Goal: Task Accomplishment & Management: Manage account settings

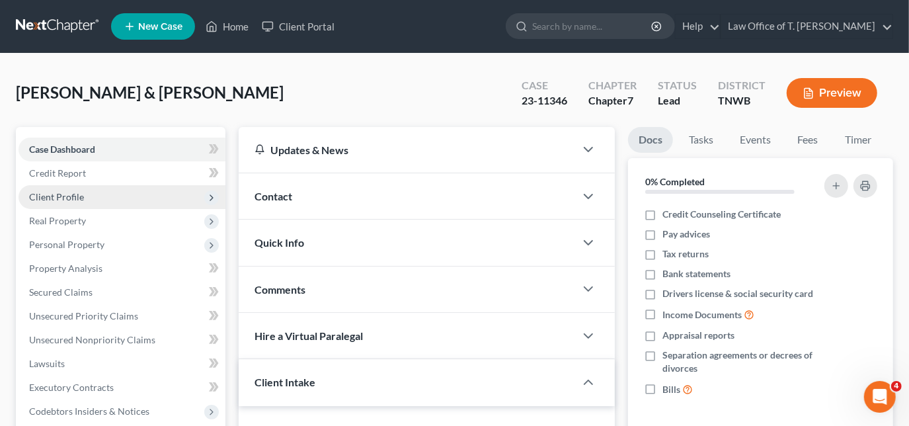
click at [138, 194] on span "Client Profile" at bounding box center [122, 197] width 207 height 24
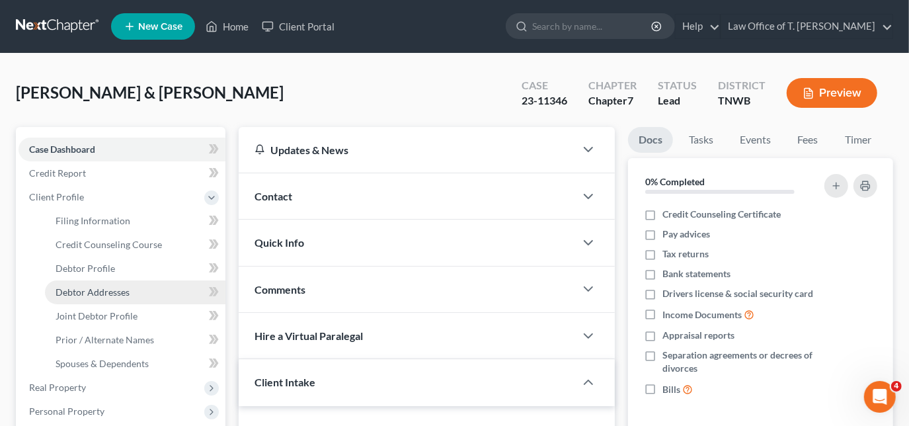
click at [122, 293] on span "Debtor Addresses" at bounding box center [93, 291] width 74 height 11
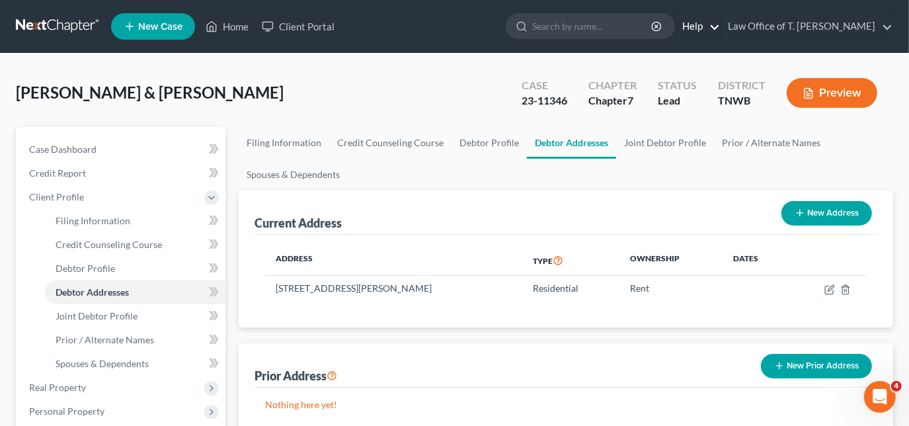
click at [720, 23] on link "Help" at bounding box center [698, 27] width 44 height 24
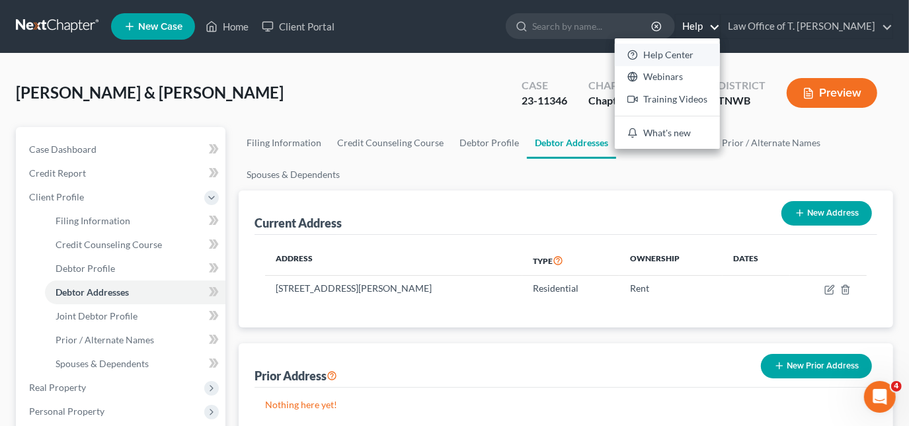
click at [688, 51] on link "Help Center" at bounding box center [667, 55] width 105 height 22
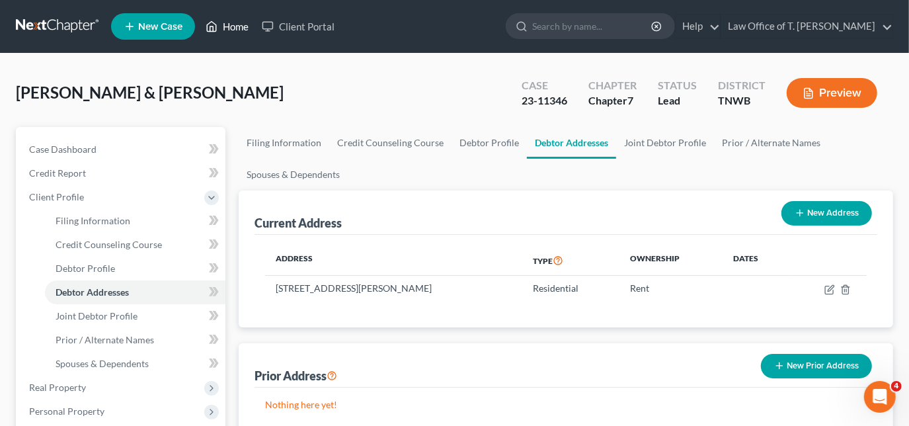
click at [235, 27] on link "Home" at bounding box center [227, 27] width 56 height 24
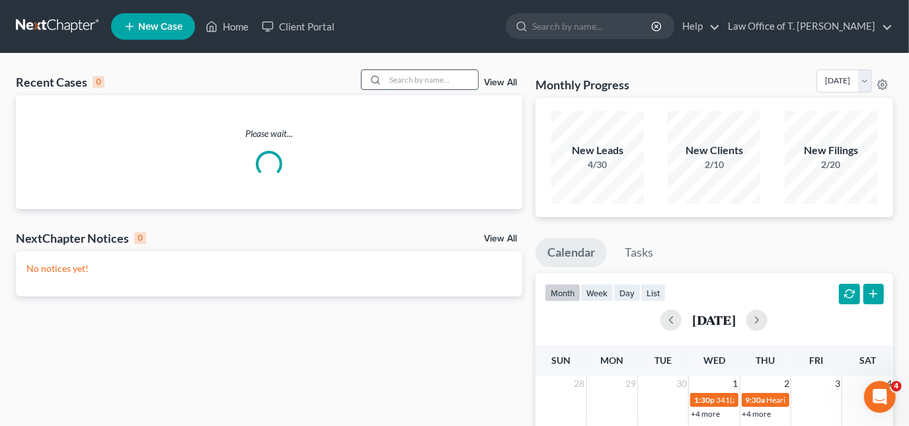
click at [409, 84] on input "search" at bounding box center [432, 79] width 93 height 19
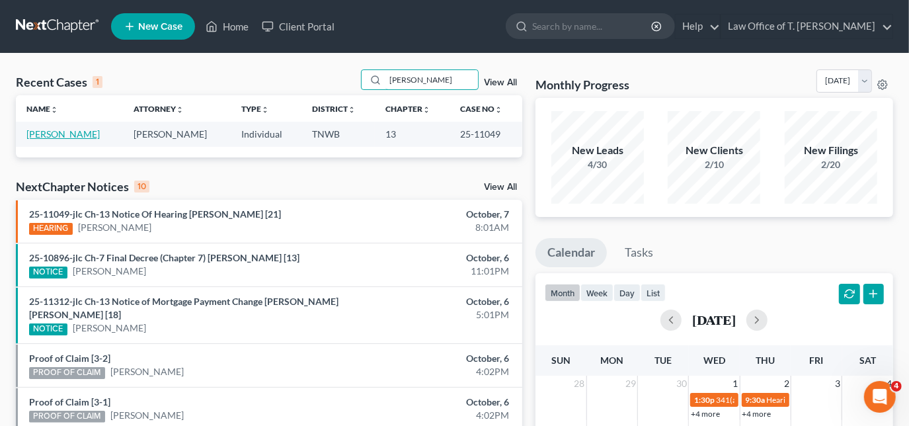
type input "[PERSON_NAME]"
click at [62, 138] on link "[PERSON_NAME]" at bounding box center [62, 133] width 73 height 11
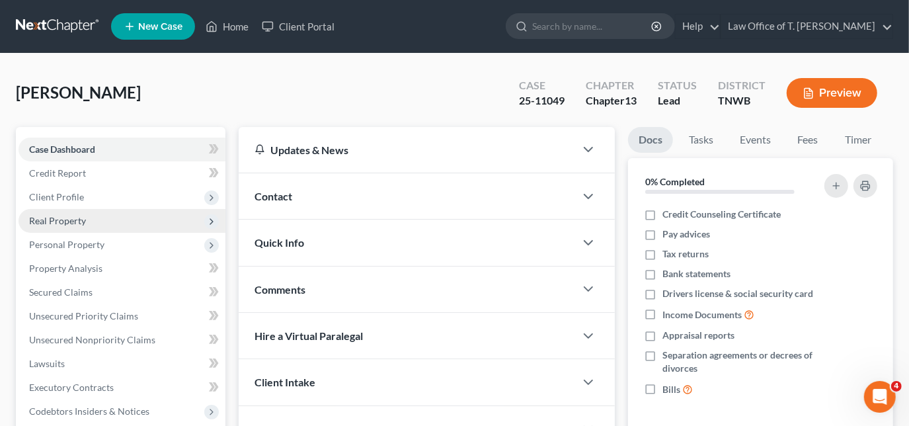
click at [75, 220] on span "Real Property" at bounding box center [57, 220] width 57 height 11
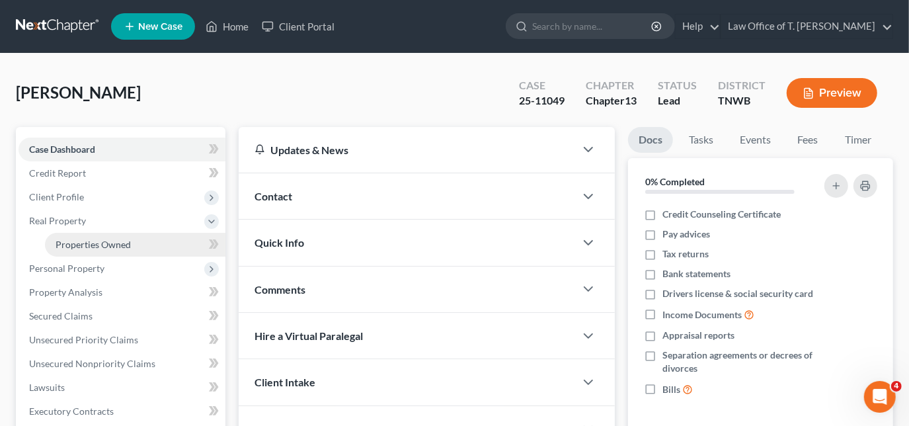
click at [118, 247] on span "Properties Owned" at bounding box center [93, 244] width 75 height 11
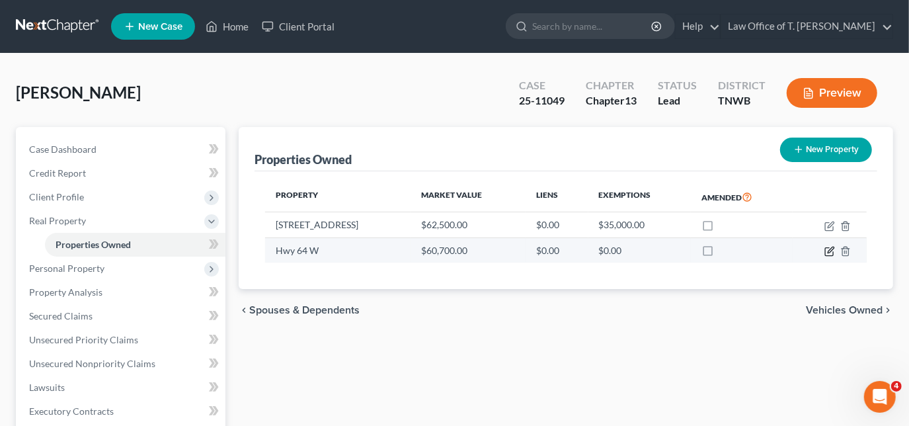
click at [829, 253] on icon "button" at bounding box center [830, 251] width 11 height 11
select select "44"
select select "3"
select select "0"
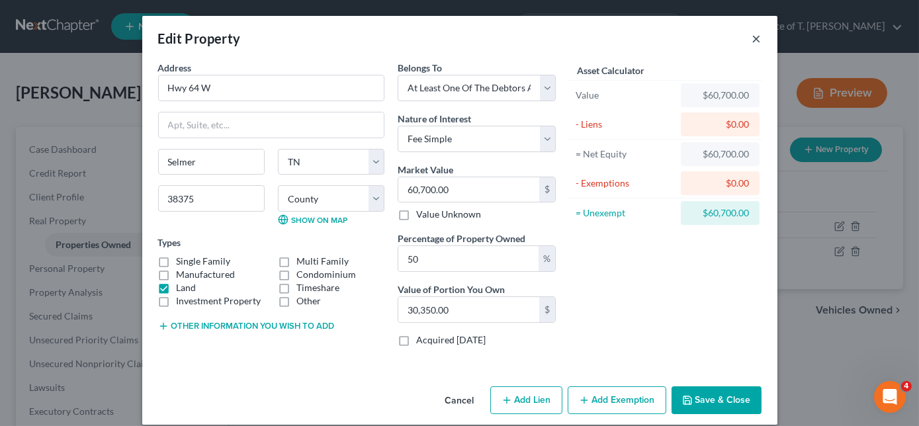
click at [753, 44] on button "×" at bounding box center [756, 38] width 9 height 16
